Goal: Task Accomplishment & Management: Manage account settings

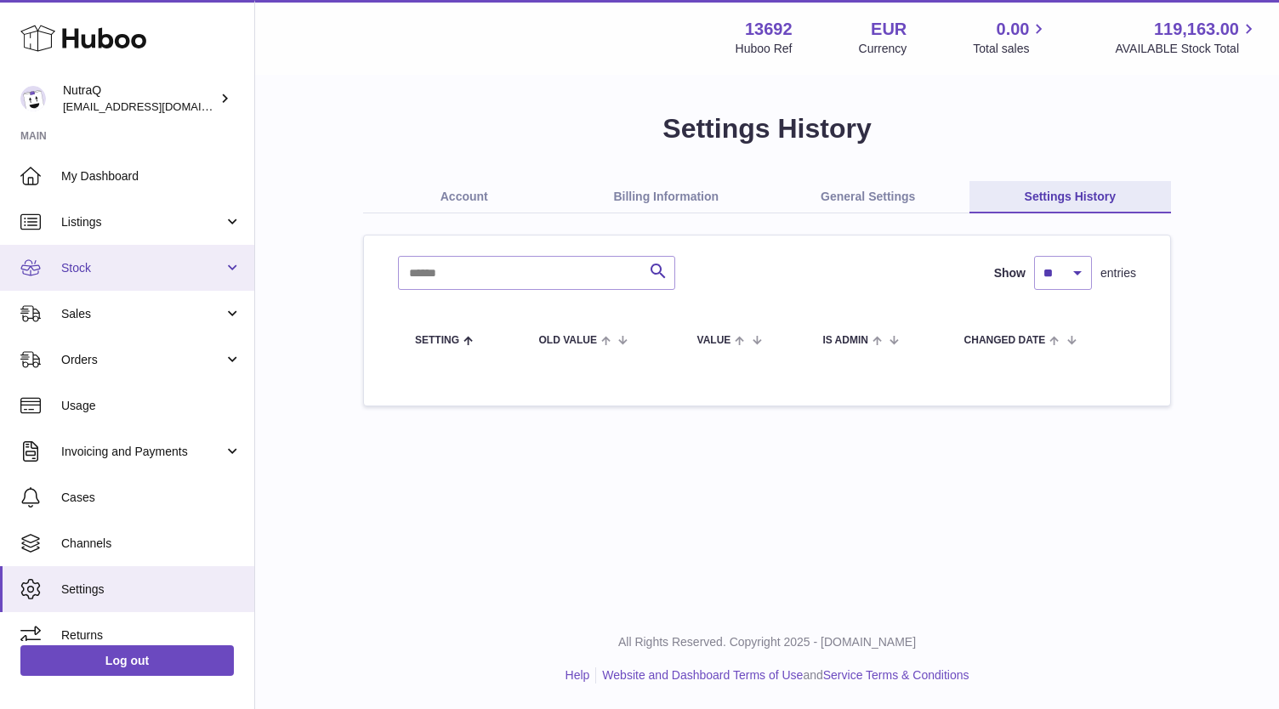
drag, startPoint x: 0, startPoint y: 0, endPoint x: 87, endPoint y: 271, distance: 284.8
click at [87, 271] on span "Stock" at bounding box center [142, 268] width 162 height 16
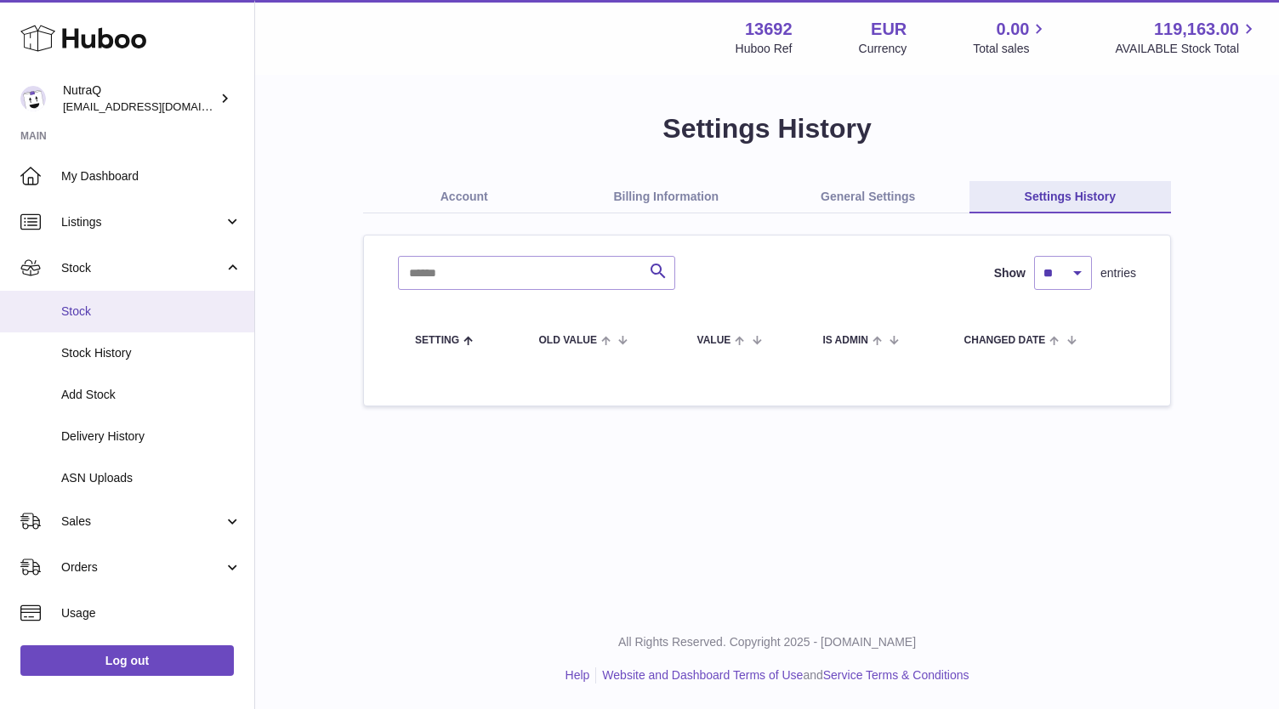
click at [113, 315] on span "Stock" at bounding box center [151, 312] width 180 height 16
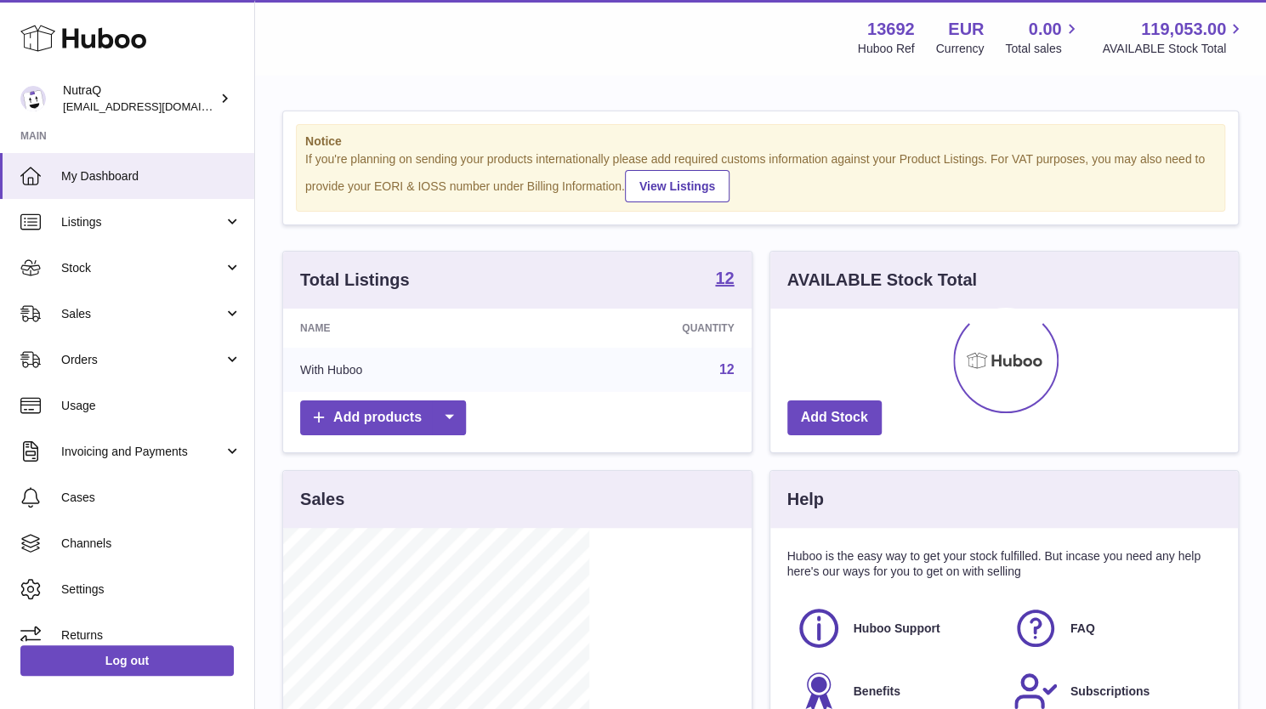
scroll to position [265, 306]
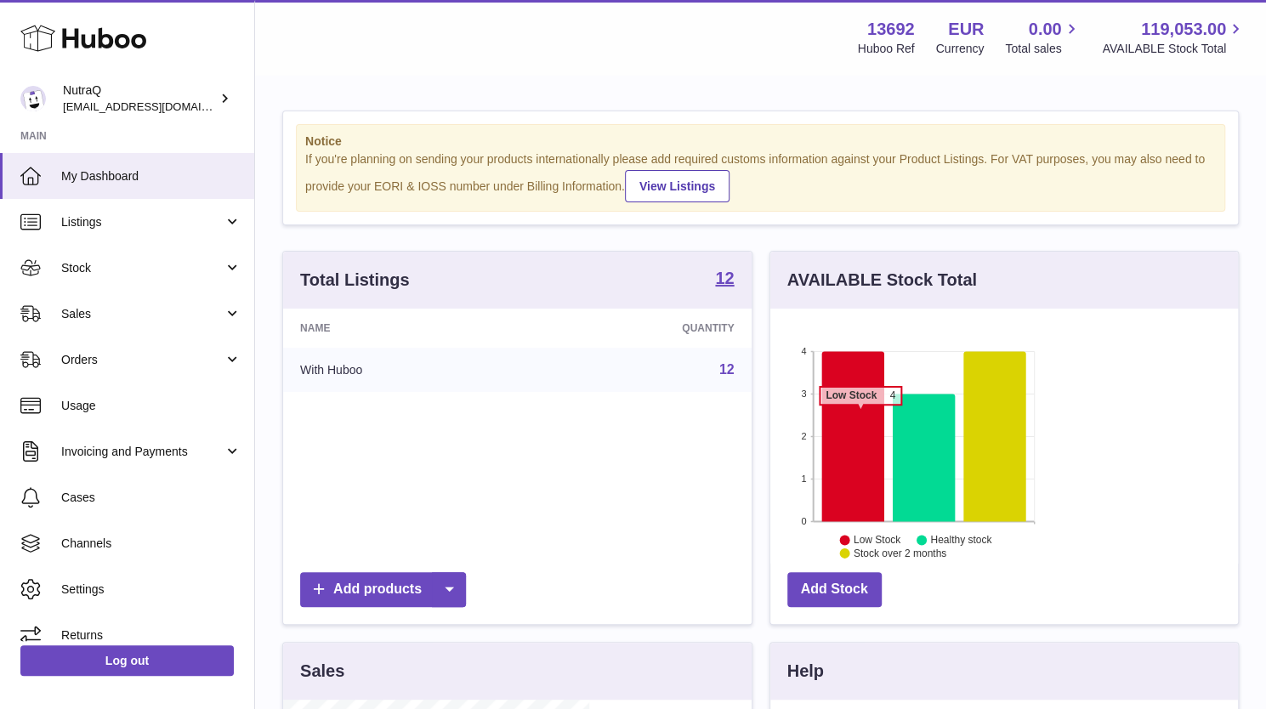
click at [821, 412] on icon at bounding box center [852, 436] width 62 height 170
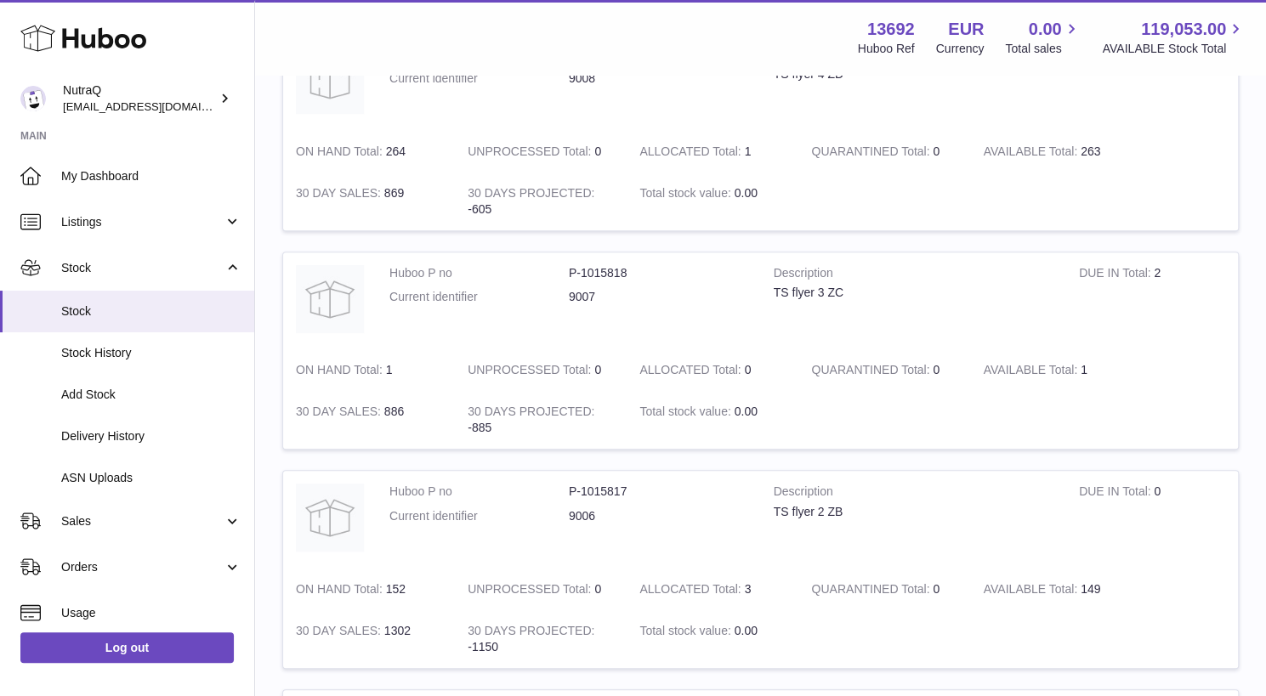
scroll to position [272, 408]
